Goal: Task Accomplishment & Management: Complete application form

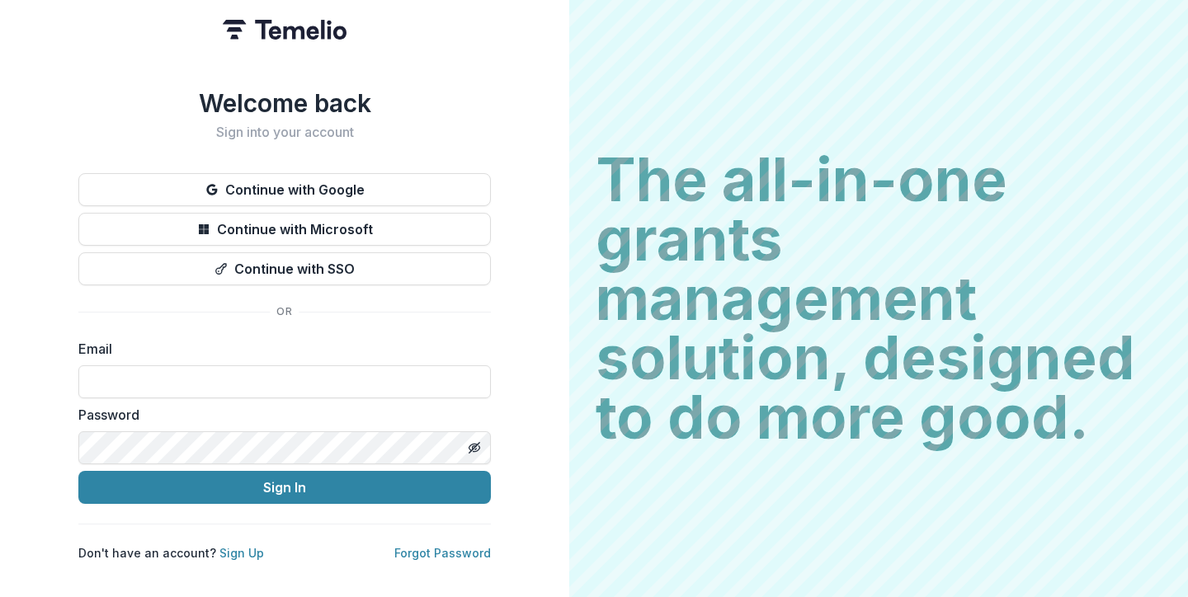
type input "**********"
click at [285, 481] on button "Sign In" at bounding box center [284, 487] width 413 height 33
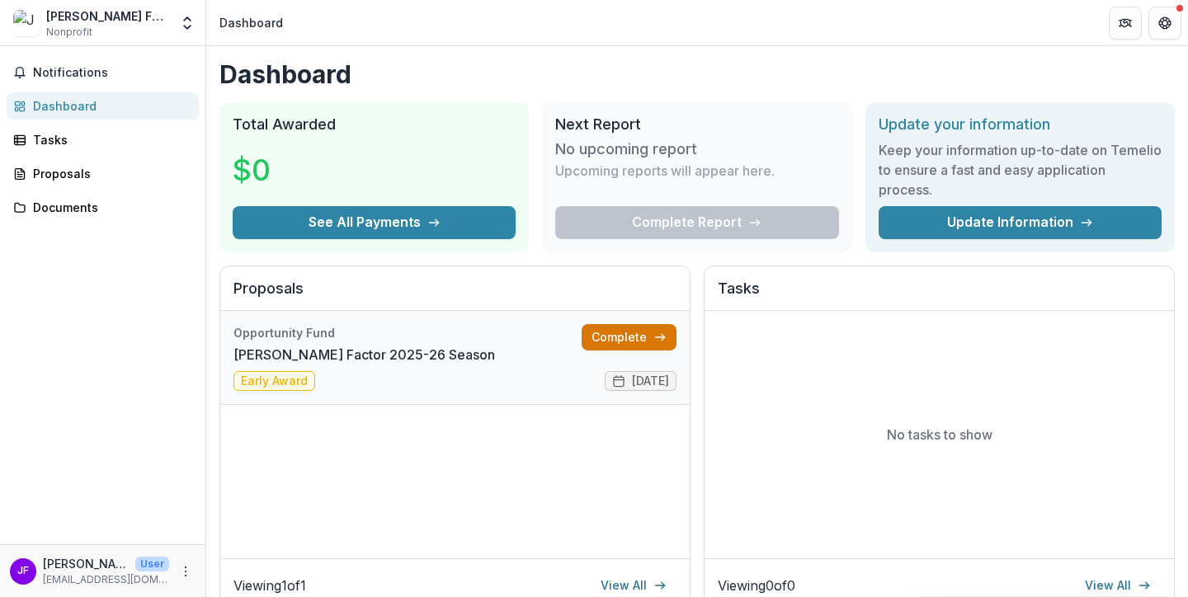
click at [616, 338] on link "Complete" at bounding box center [629, 337] width 95 height 26
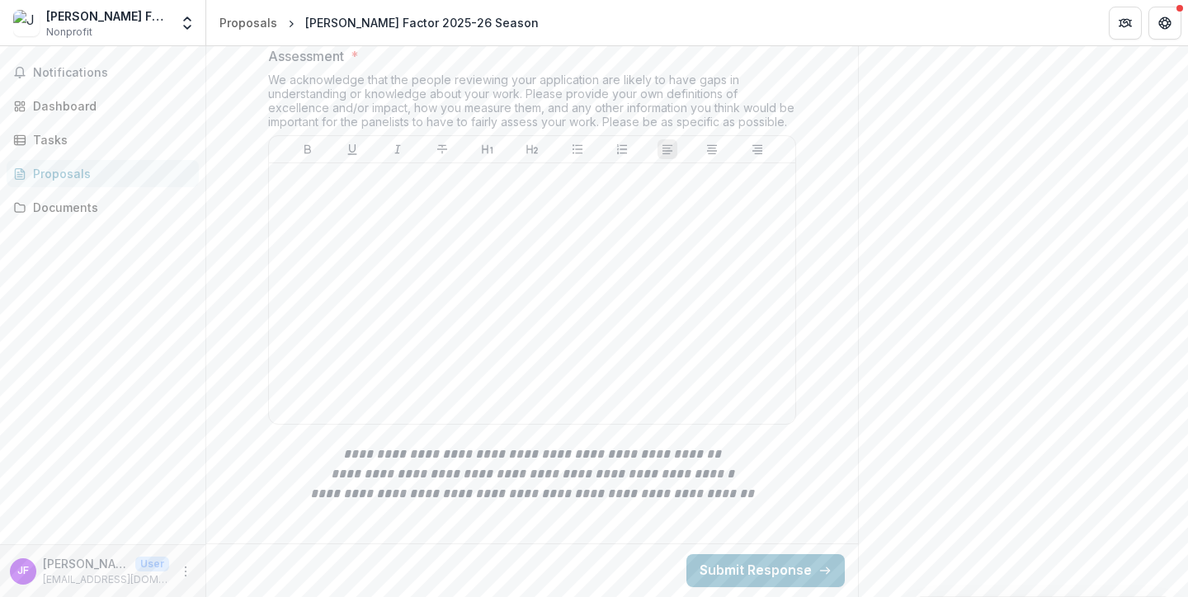
scroll to position [564, 0]
click at [317, 229] on div at bounding box center [532, 294] width 513 height 248
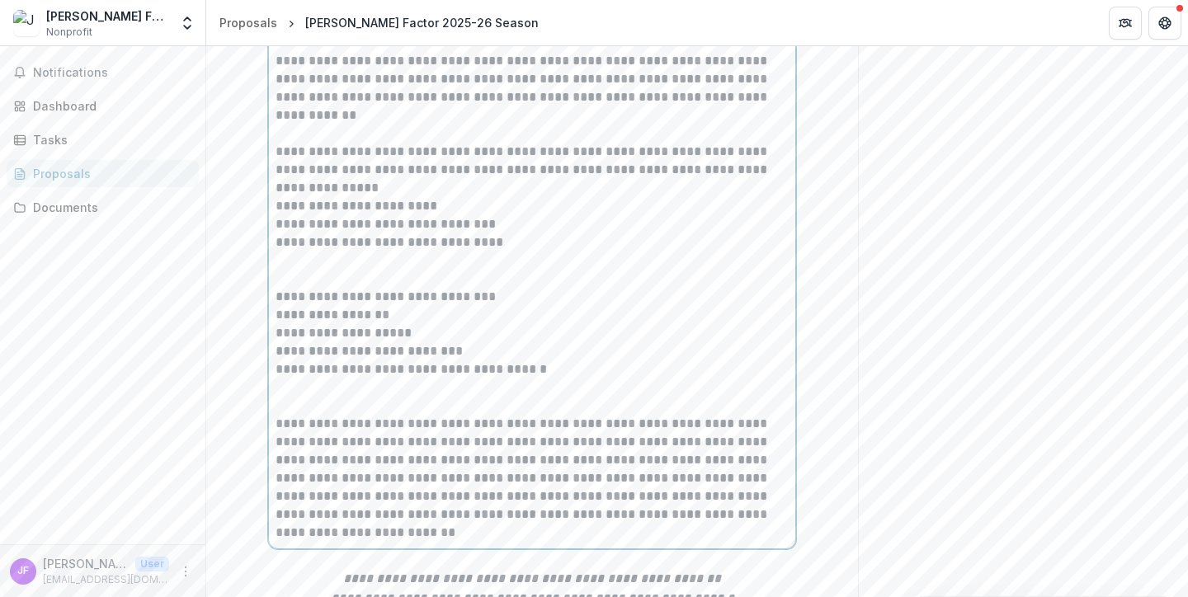
scroll to position [770, 0]
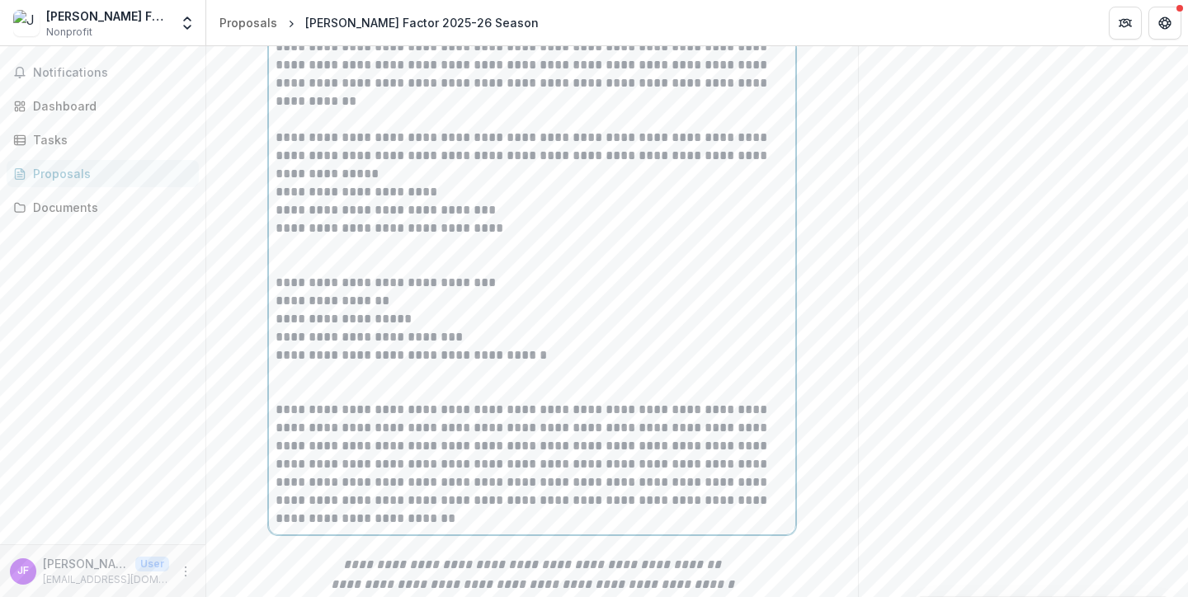
click at [276, 201] on p "**********" at bounding box center [532, 192] width 513 height 18
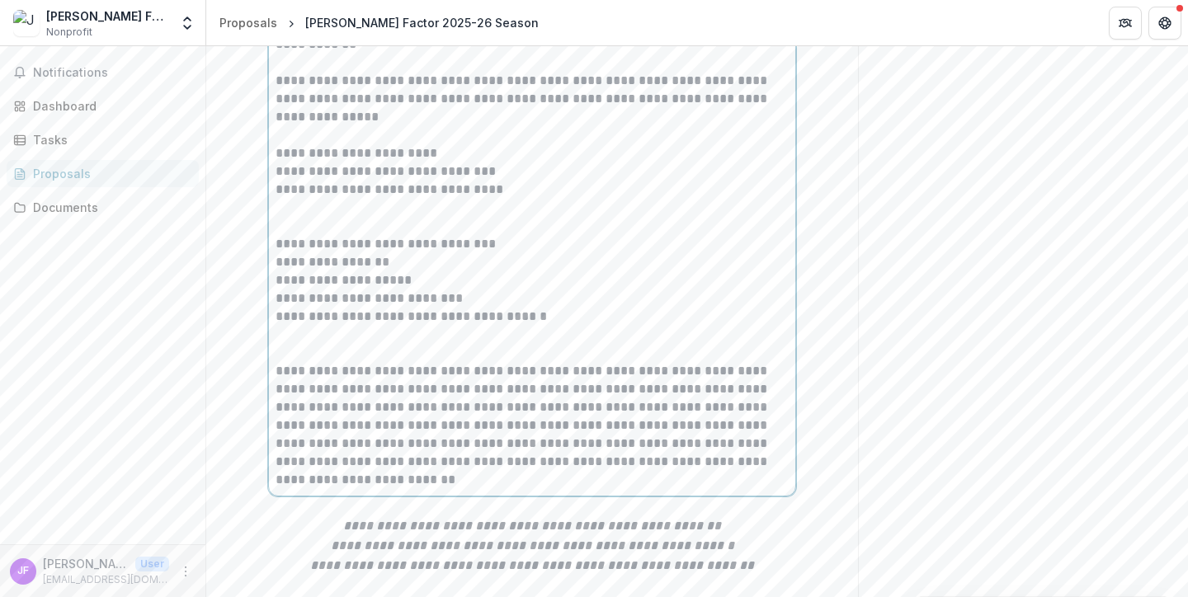
scroll to position [831, 0]
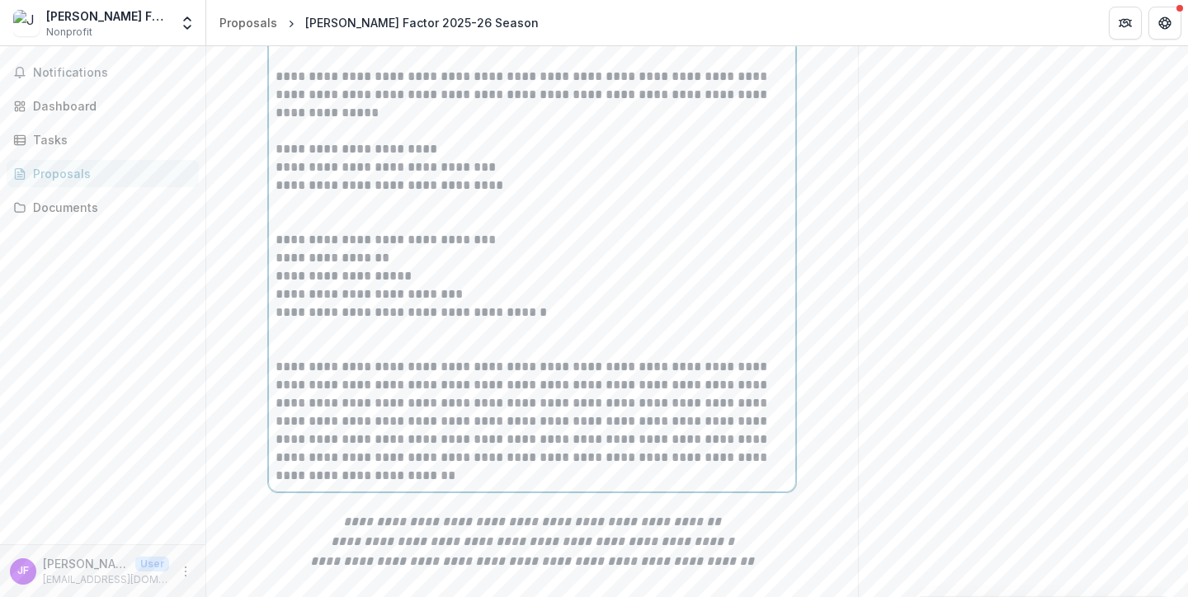
click at [276, 267] on p "**********" at bounding box center [532, 258] width 513 height 18
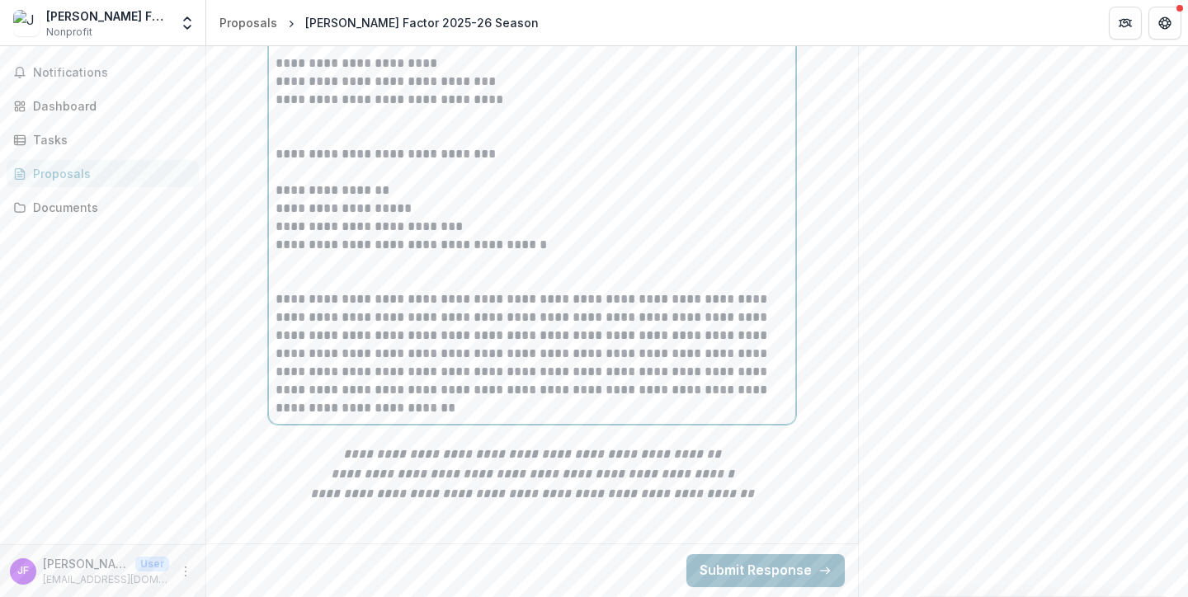
scroll to position [1062, 0]
click at [757, 564] on button "Submit Response" at bounding box center [766, 571] width 158 height 33
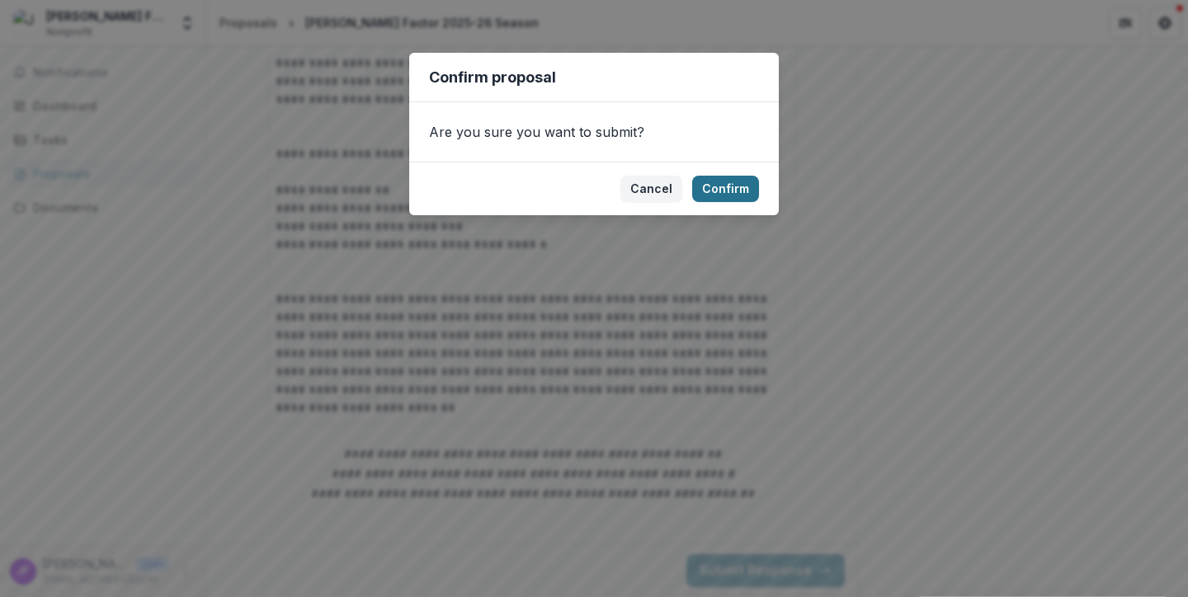
click at [727, 187] on button "Confirm" at bounding box center [725, 189] width 67 height 26
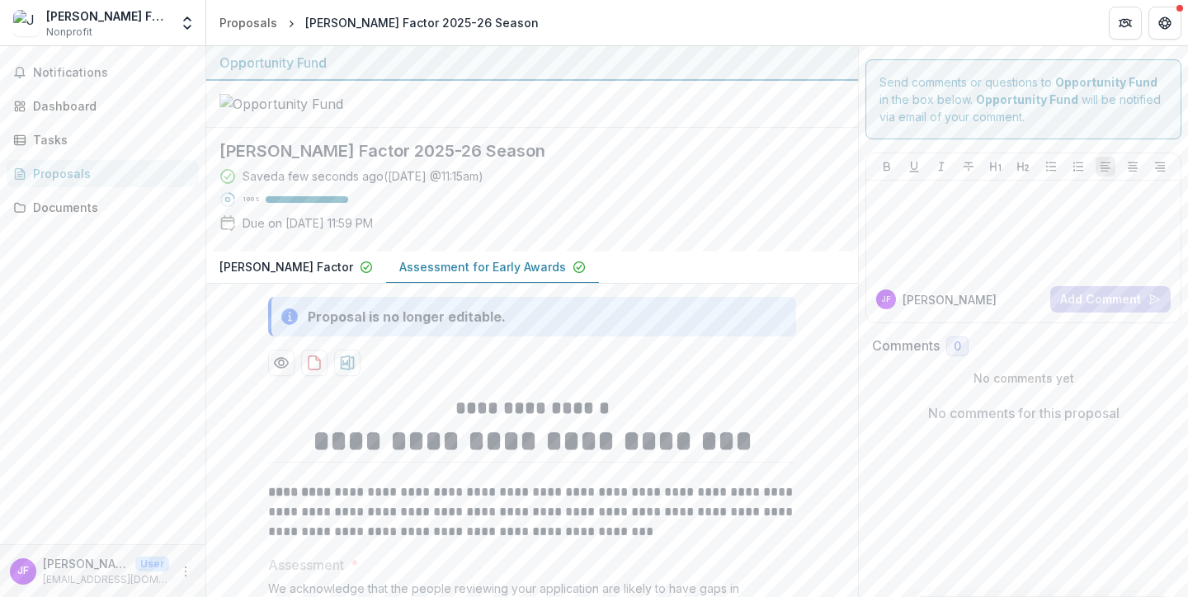
scroll to position [0, 0]
click at [921, 195] on p at bounding box center [1023, 196] width 301 height 18
click at [118, 68] on span "Notifications" at bounding box center [104, 73] width 143 height 14
click at [939, 209] on div at bounding box center [1023, 228] width 301 height 83
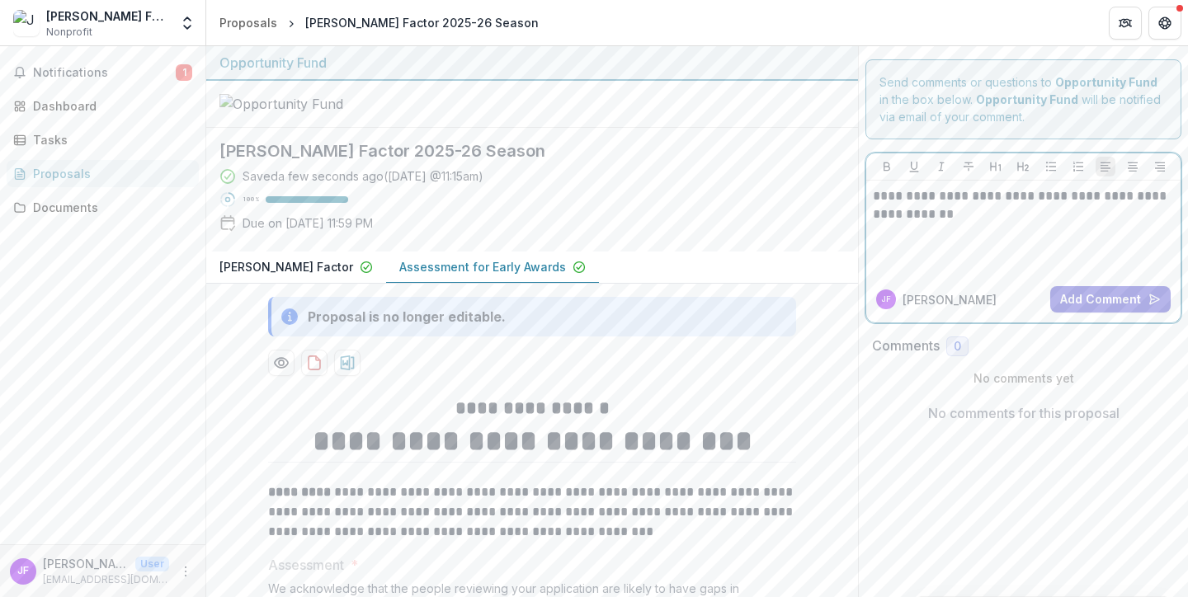
click at [923, 216] on p "**********" at bounding box center [1023, 205] width 301 height 36
click at [1084, 300] on button "Add Comment" at bounding box center [1110, 299] width 120 height 26
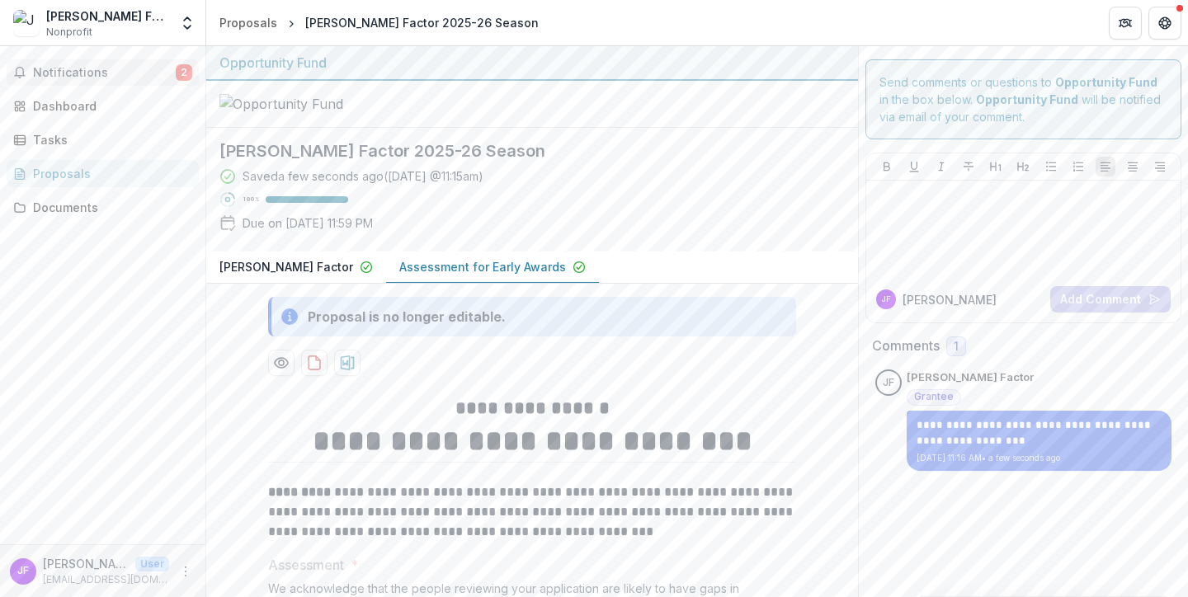
click at [101, 70] on span "Notifications" at bounding box center [104, 73] width 143 height 14
click at [153, 342] on div "Notifications 2 Unread 2 Archived JF [PERSON_NAME] added a comment to [PERSON_N…" at bounding box center [102, 295] width 205 height 498
click at [251, 22] on div "Proposals" at bounding box center [248, 22] width 58 height 17
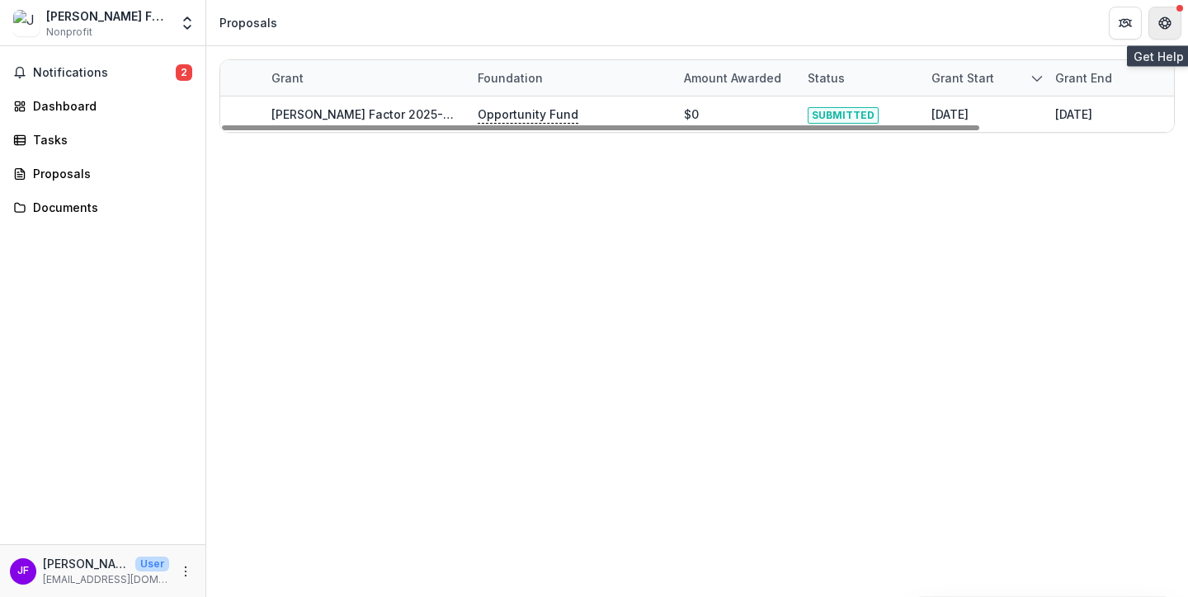
click at [1166, 35] on button "Get Help" at bounding box center [1165, 23] width 33 height 33
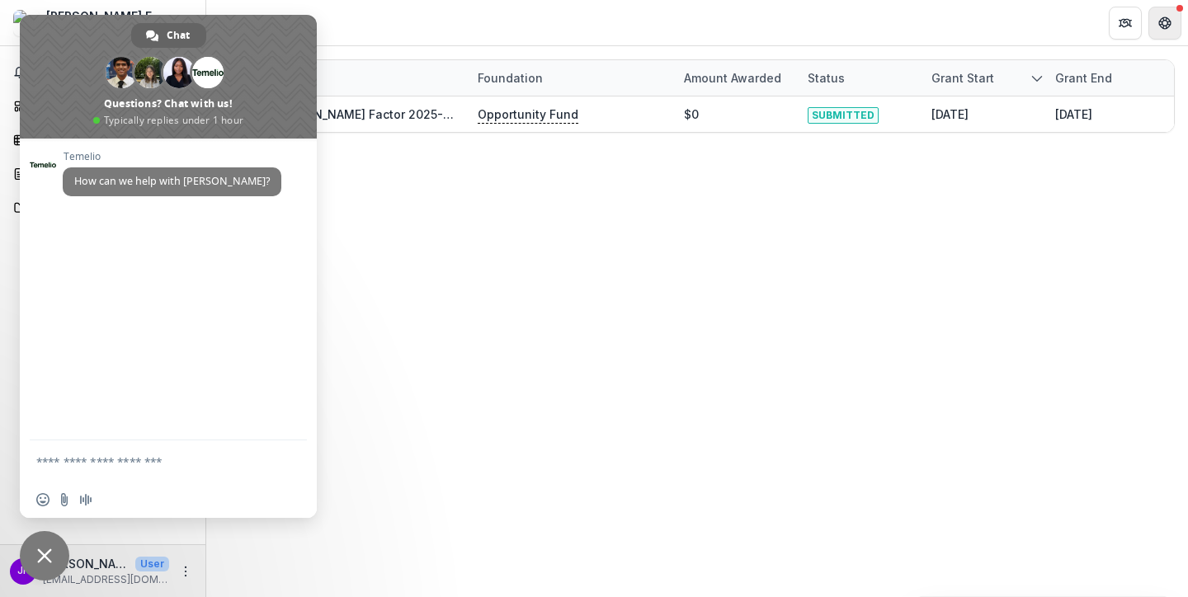
click at [1166, 35] on button "Get Help" at bounding box center [1165, 23] width 33 height 33
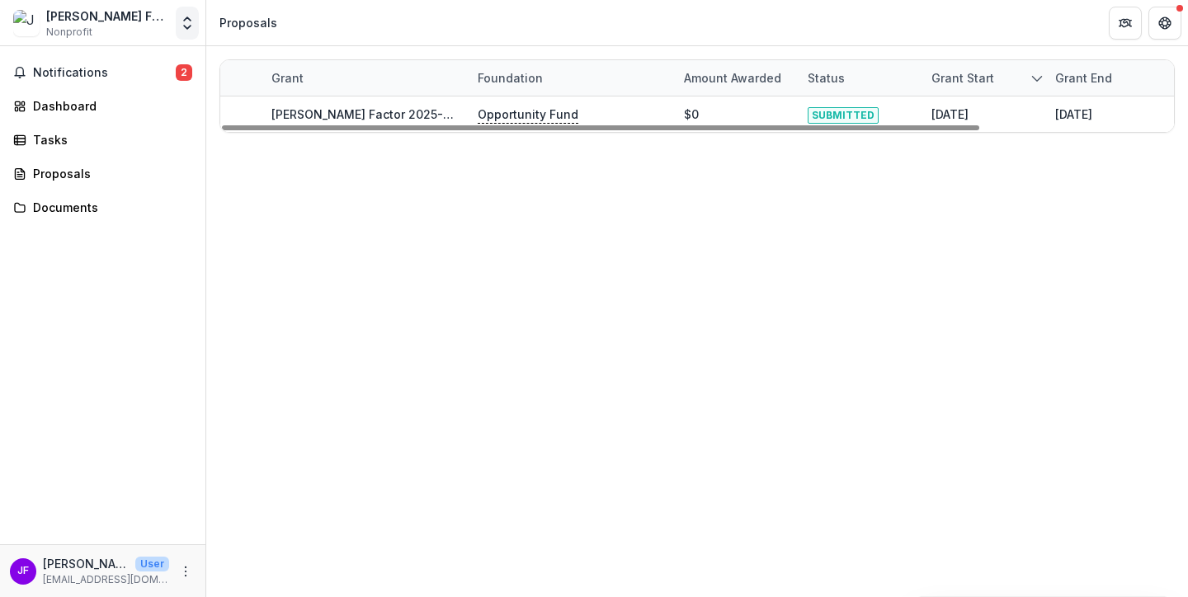
click at [184, 24] on icon "Open entity switcher" at bounding box center [187, 23] width 17 height 17
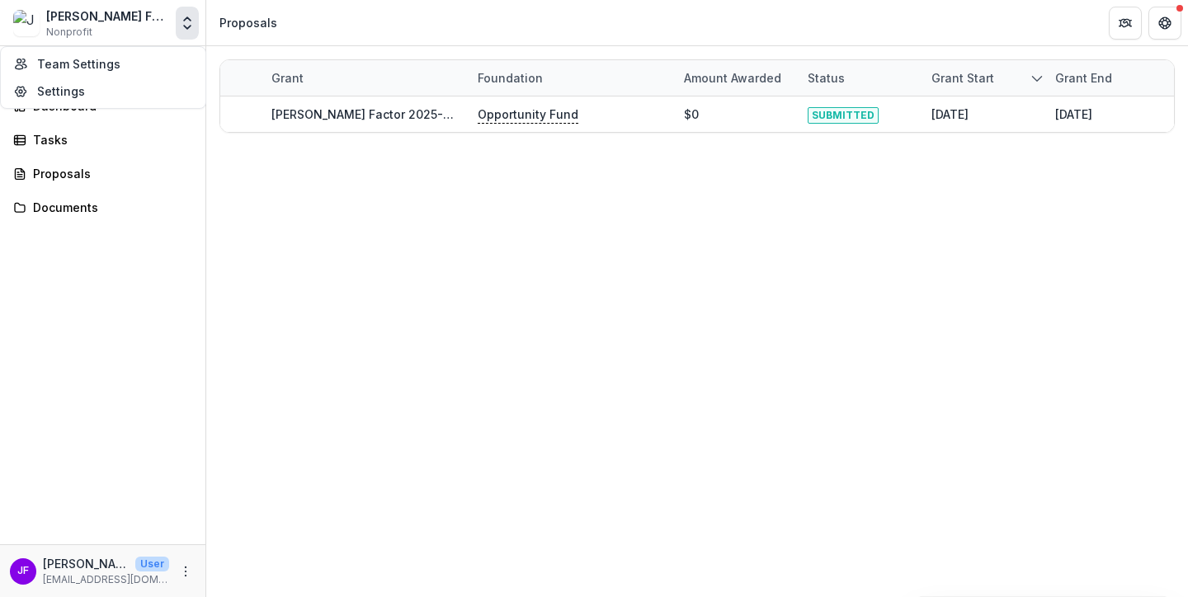
click at [183, 21] on icon "Open entity switcher" at bounding box center [187, 23] width 17 height 17
click at [185, 572] on icon "More" at bounding box center [185, 571] width 13 height 13
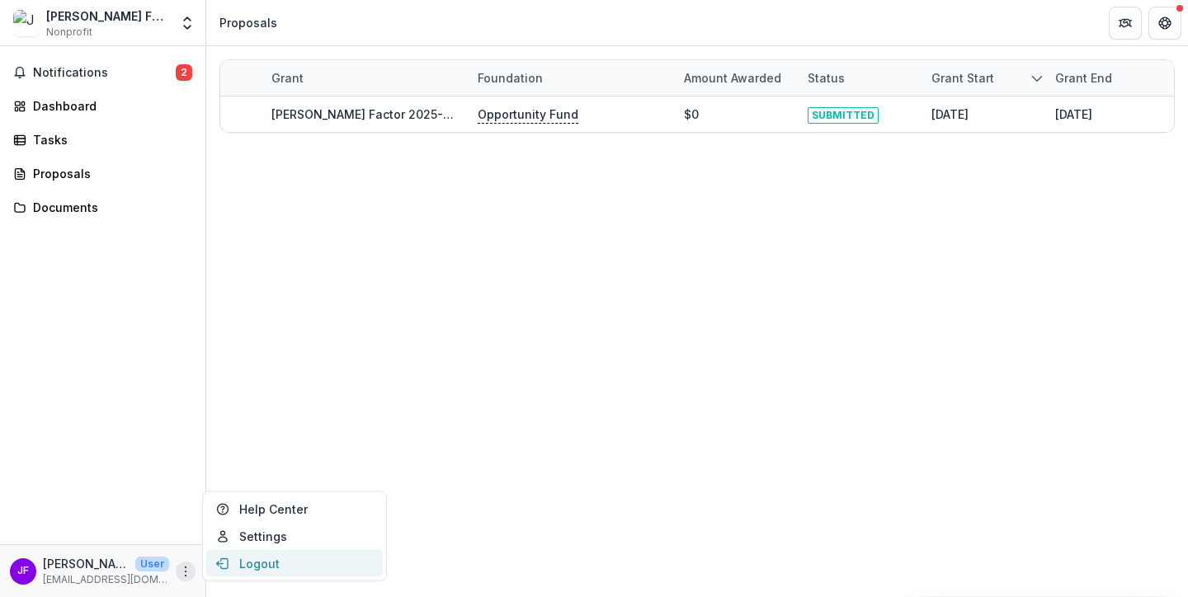
click at [252, 564] on button "Logout" at bounding box center [294, 563] width 177 height 27
